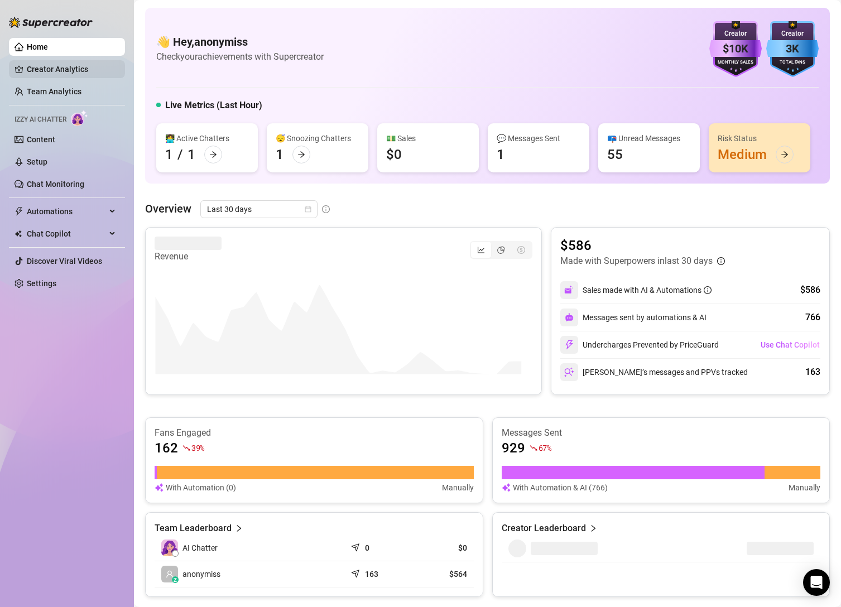
click at [85, 65] on link "Creator Analytics" at bounding box center [71, 69] width 89 height 18
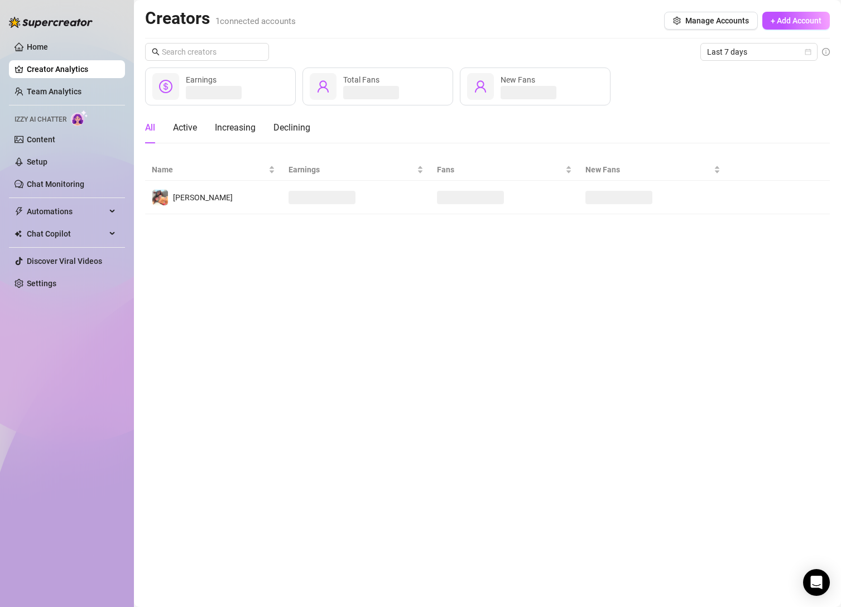
click at [85, 65] on link "Creator Analytics" at bounding box center [71, 69] width 89 height 18
click at [100, 212] on span "Automations" at bounding box center [66, 212] width 79 height 18
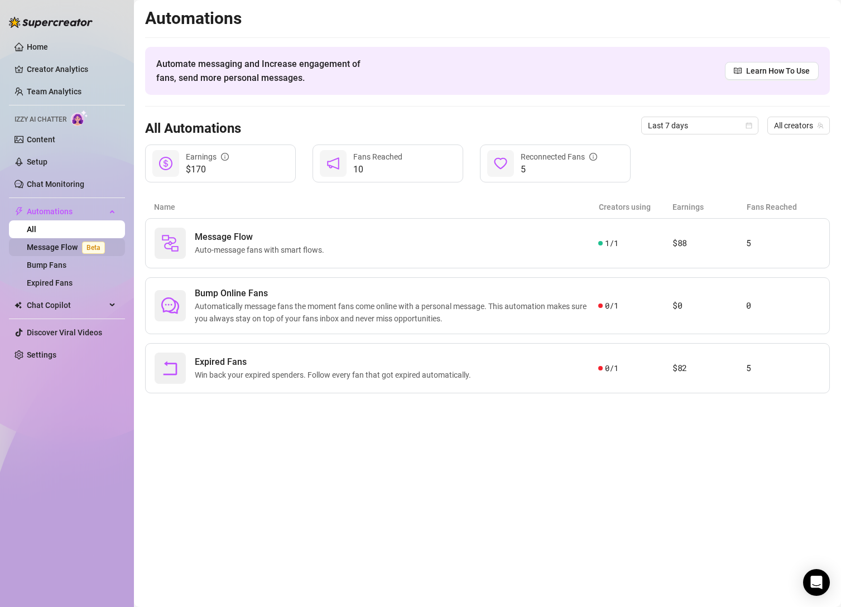
click at [66, 243] on link "Message Flow Beta" at bounding box center [68, 247] width 83 height 9
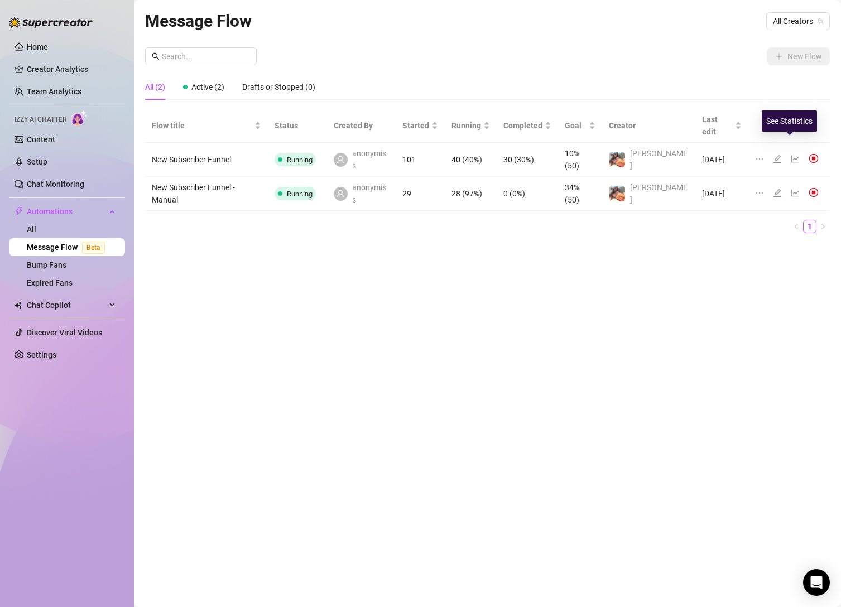
click at [776, 155] on icon "line-chart" at bounding box center [795, 159] width 9 height 9
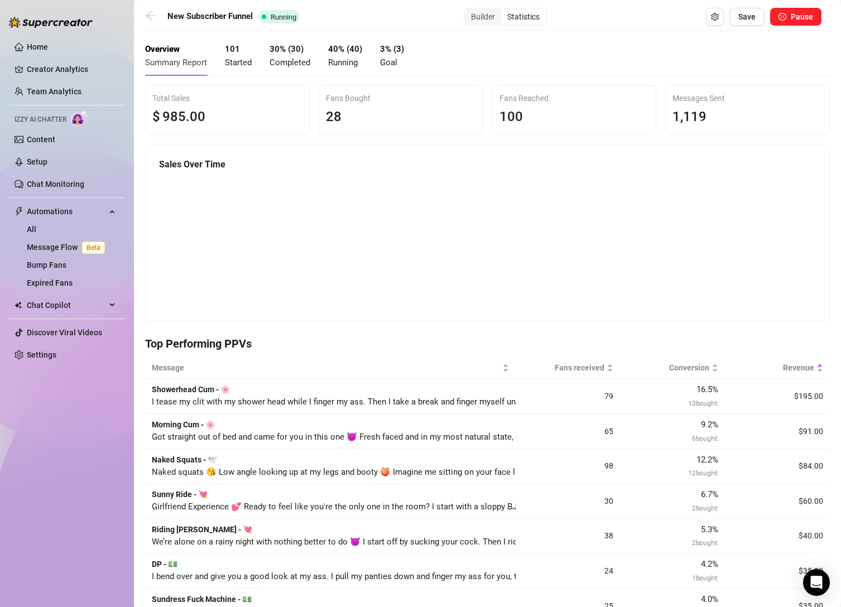
click at [149, 13] on icon "arrow-left" at bounding box center [150, 15] width 9 height 9
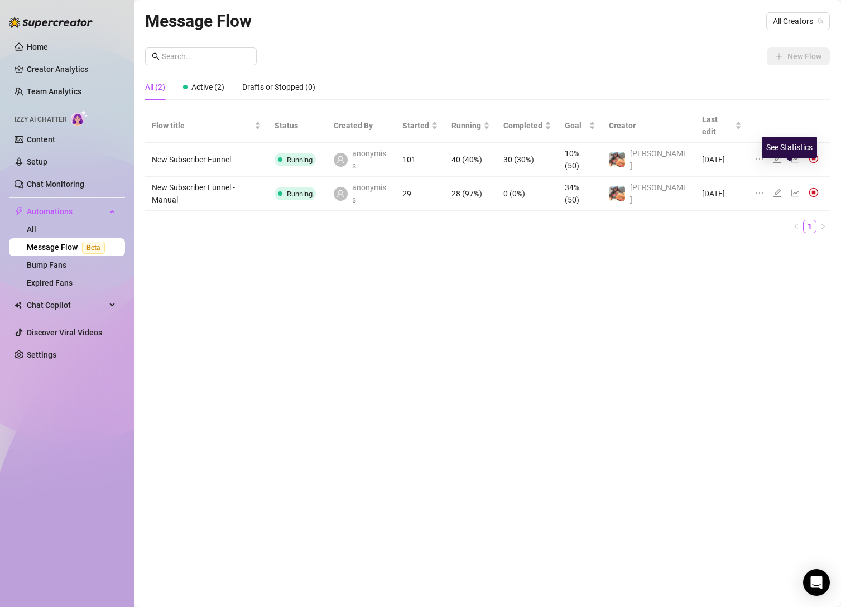
click at [776, 190] on icon "line-chart" at bounding box center [795, 193] width 8 height 7
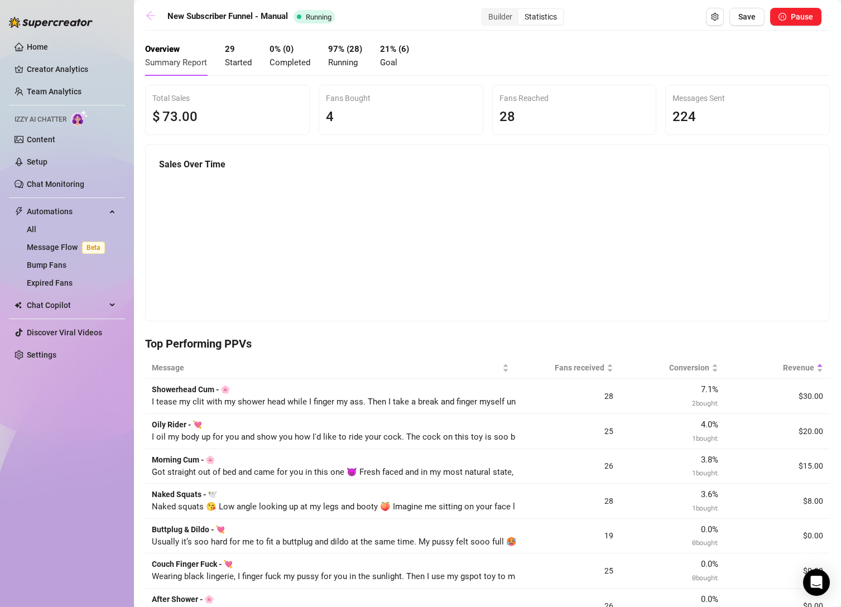
click at [145, 17] on icon "arrow-left" at bounding box center [150, 15] width 11 height 11
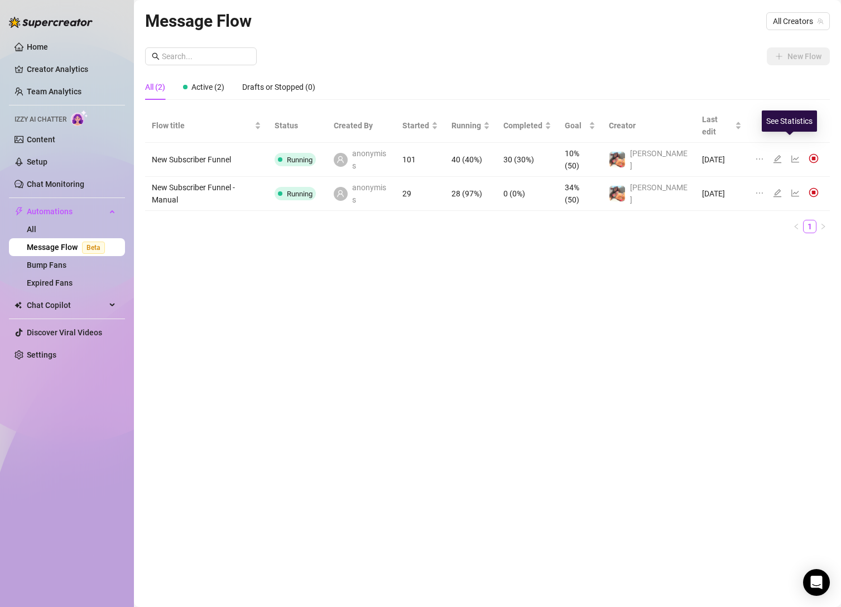
click at [776, 155] on icon "line-chart" at bounding box center [795, 159] width 9 height 9
